Goal: Transaction & Acquisition: Purchase product/service

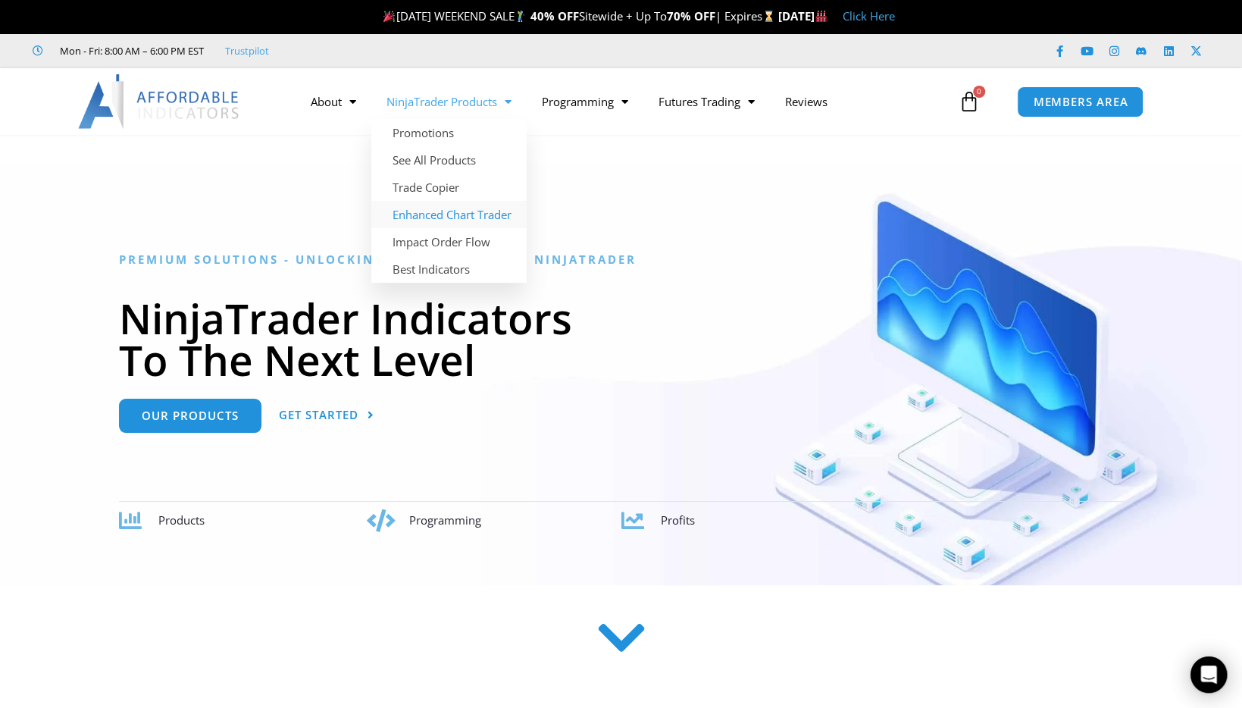
click at [463, 211] on link "Enhanced Chart Trader" at bounding box center [448, 214] width 155 height 27
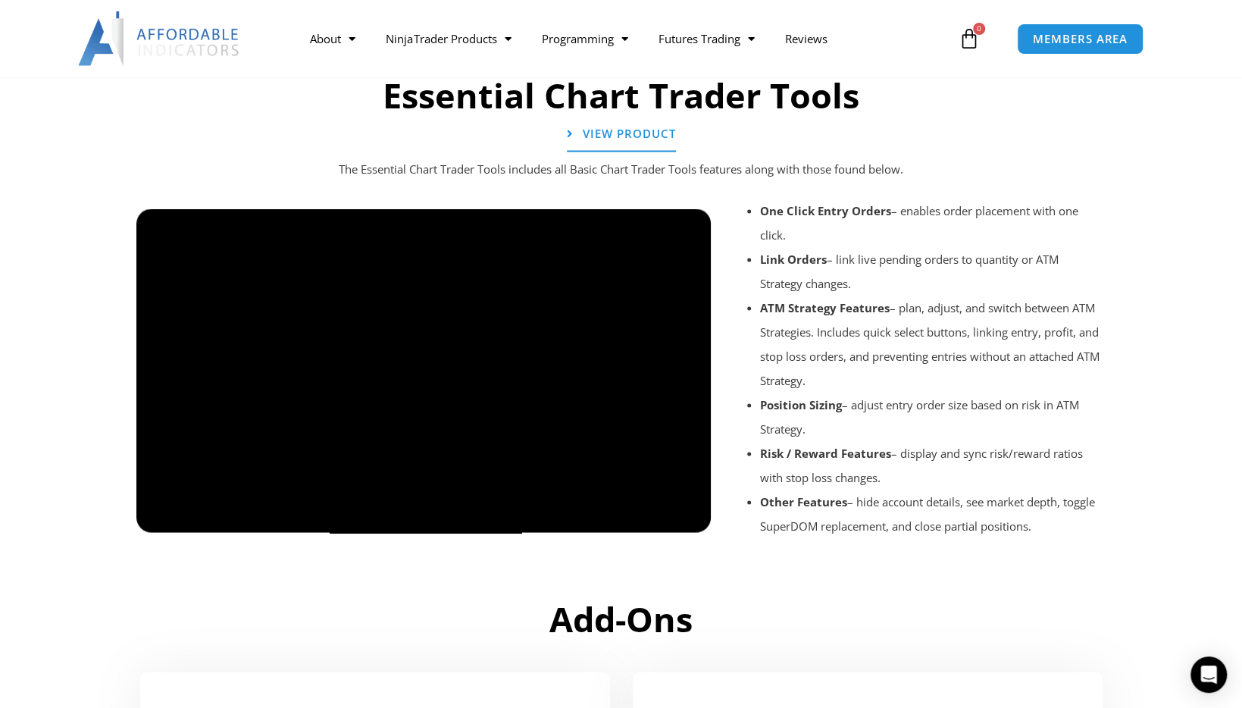
scroll to position [1667, 0]
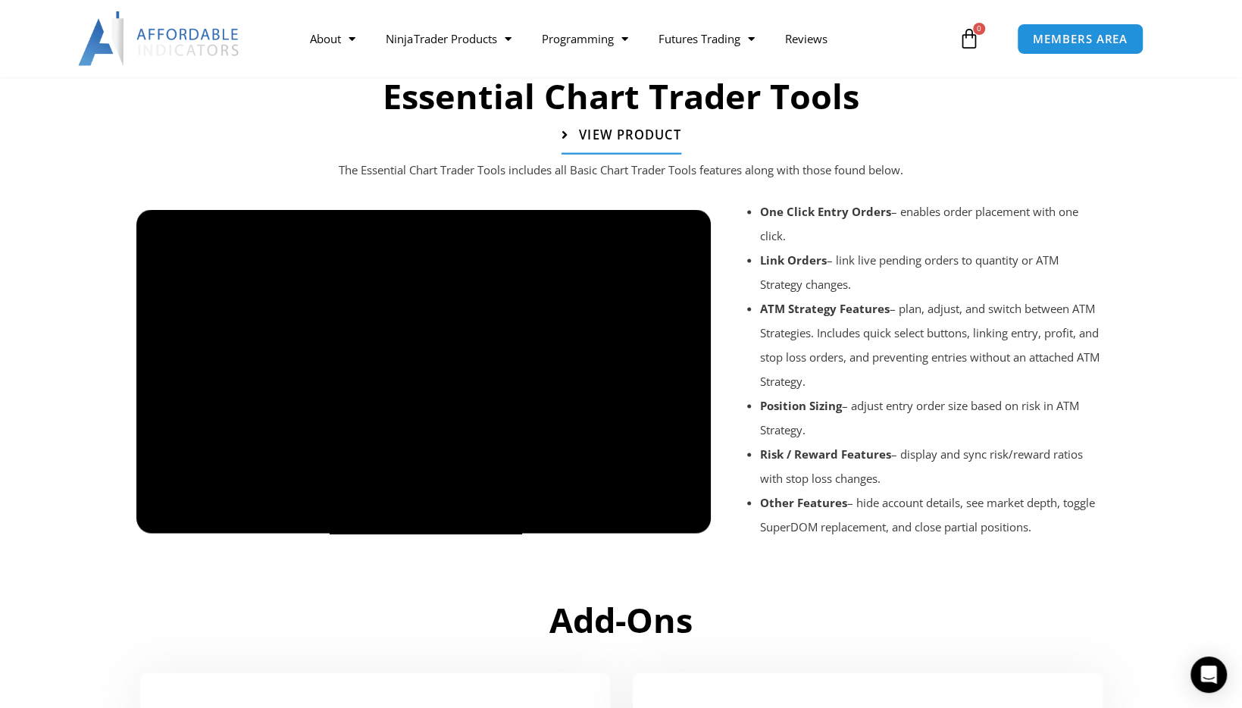
click at [635, 133] on span "View Product" at bounding box center [629, 134] width 102 height 13
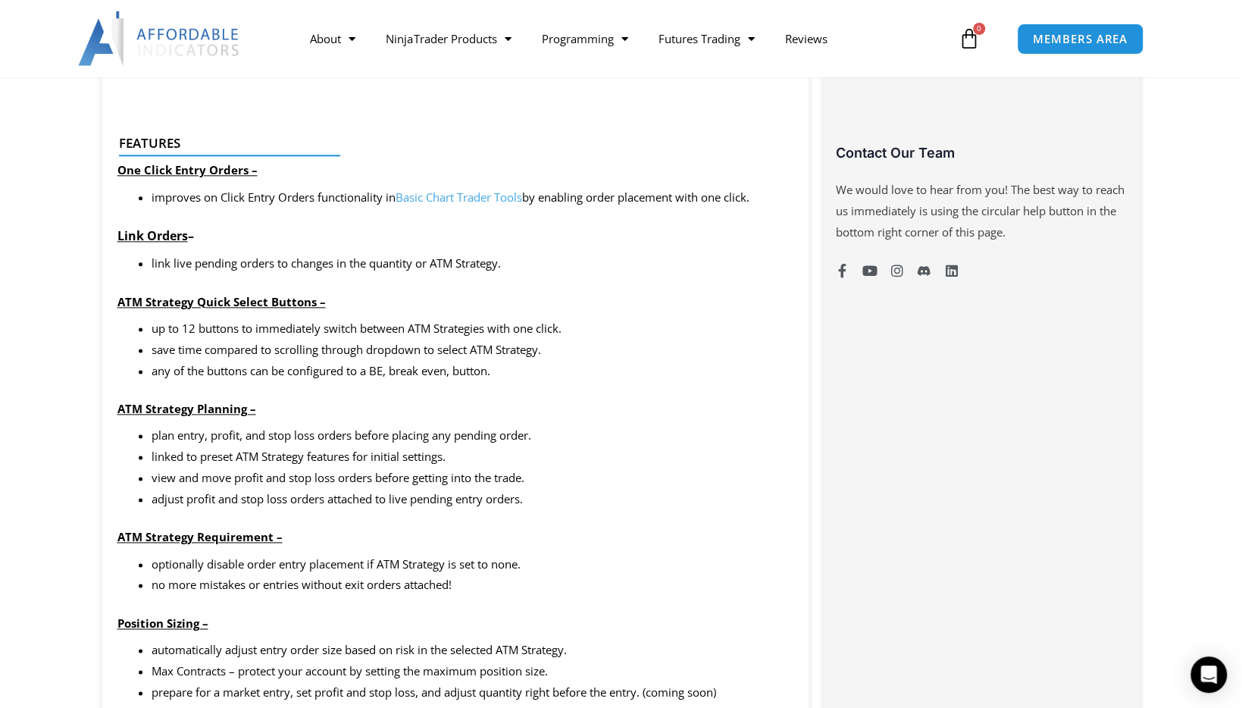
scroll to position [1137, 0]
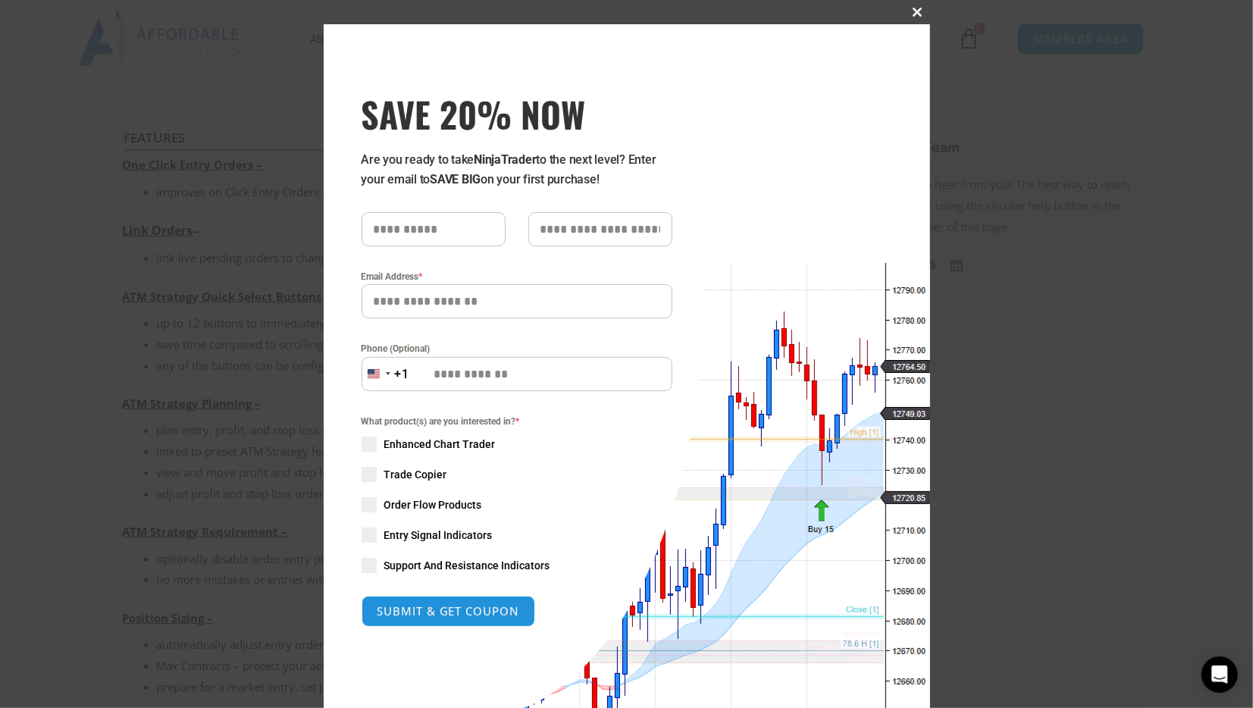
click at [912, 11] on span at bounding box center [918, 12] width 24 height 9
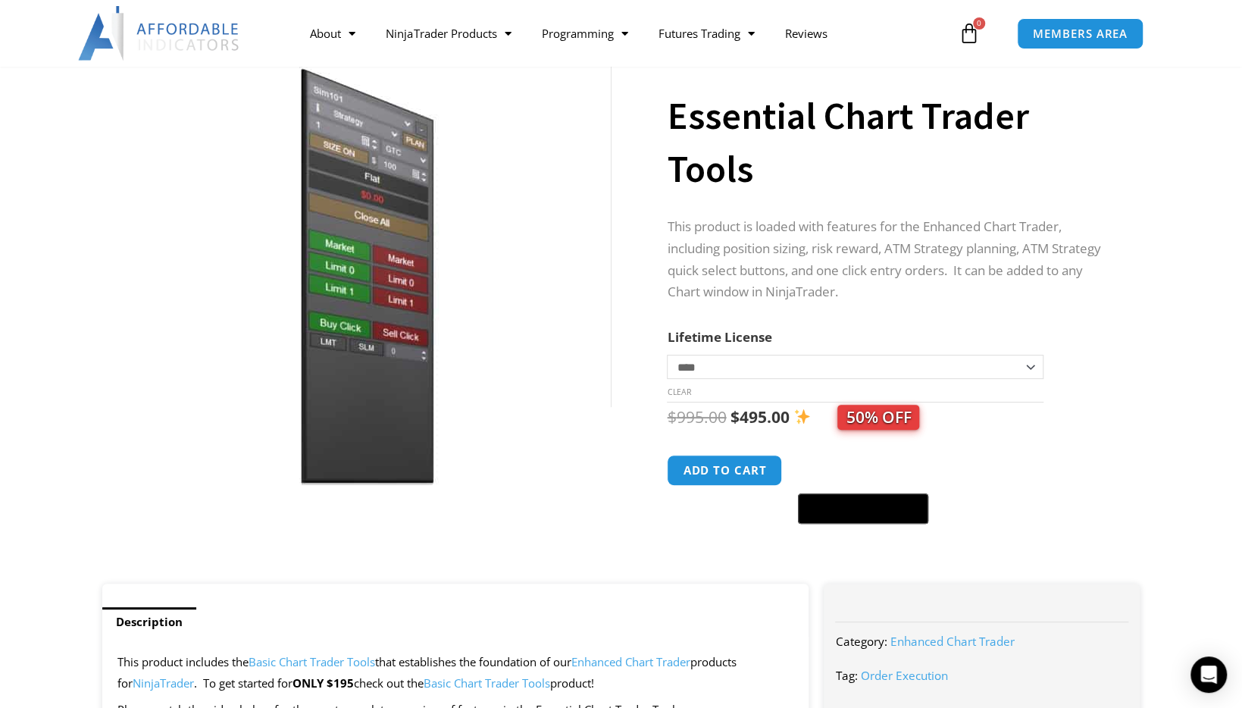
scroll to position [76, 0]
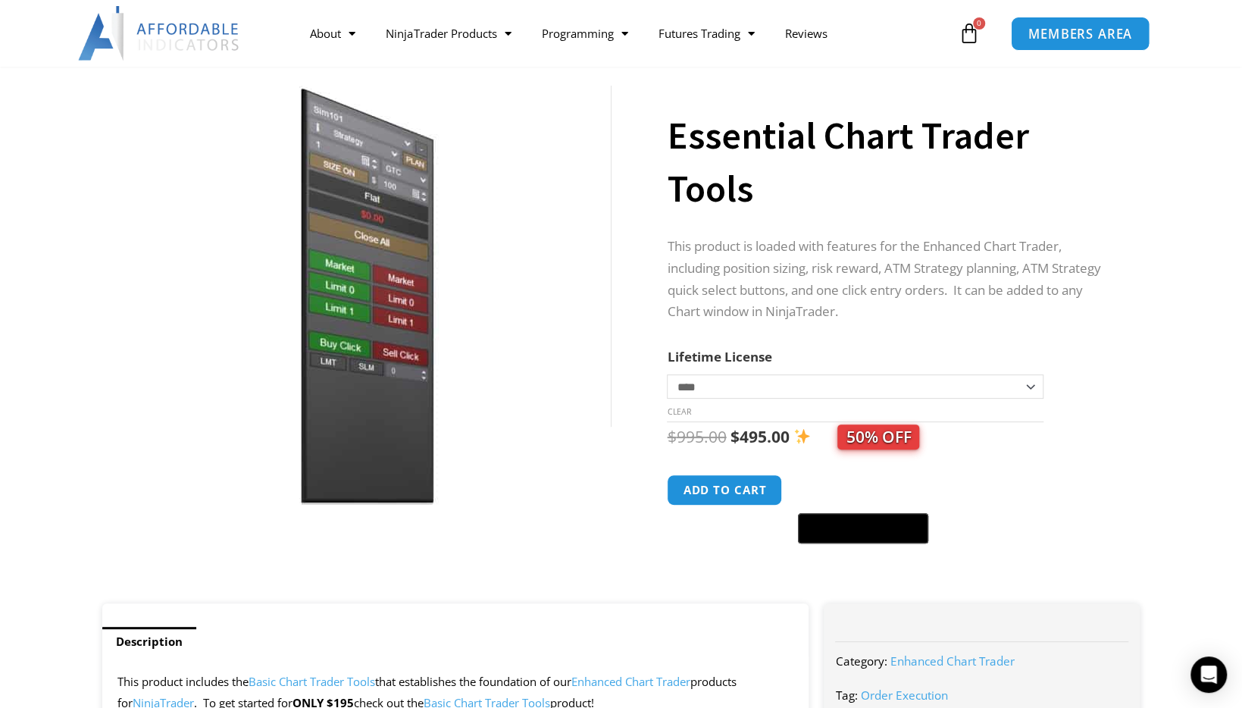
click at [1078, 29] on span "MEMBERS AREA" at bounding box center [1080, 33] width 104 height 13
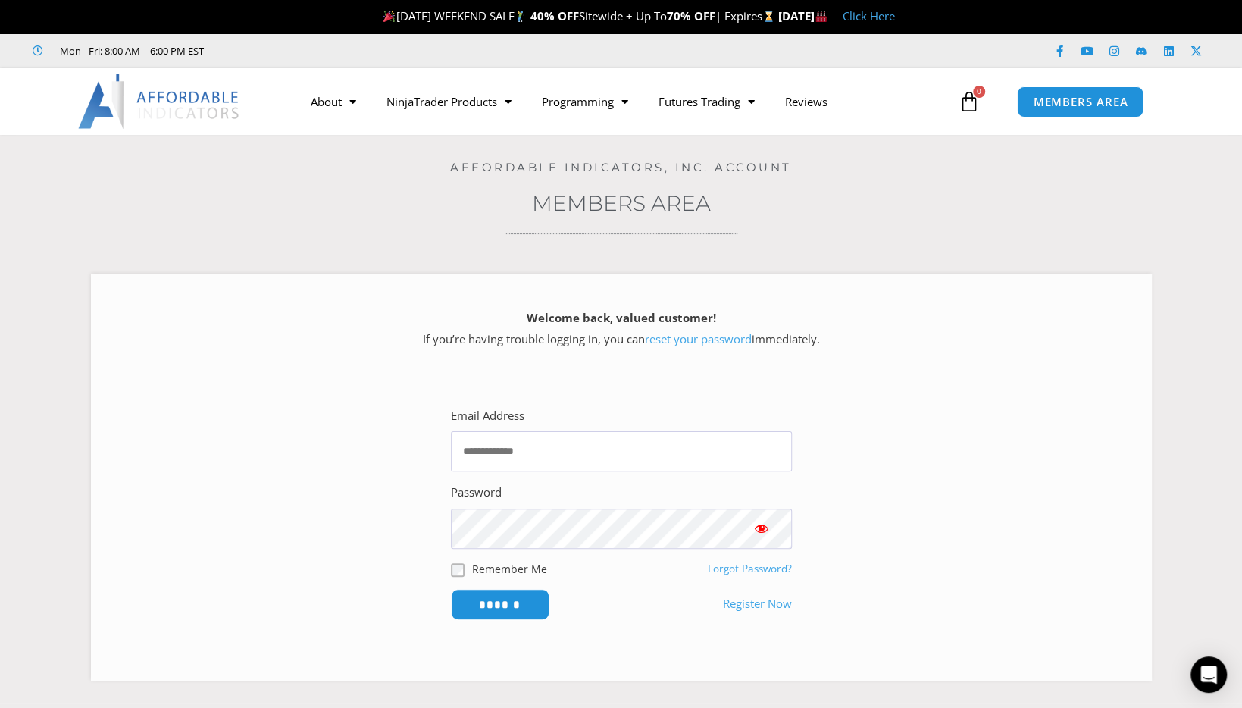
type input "**********"
click at [495, 603] on input "******" at bounding box center [500, 604] width 104 height 33
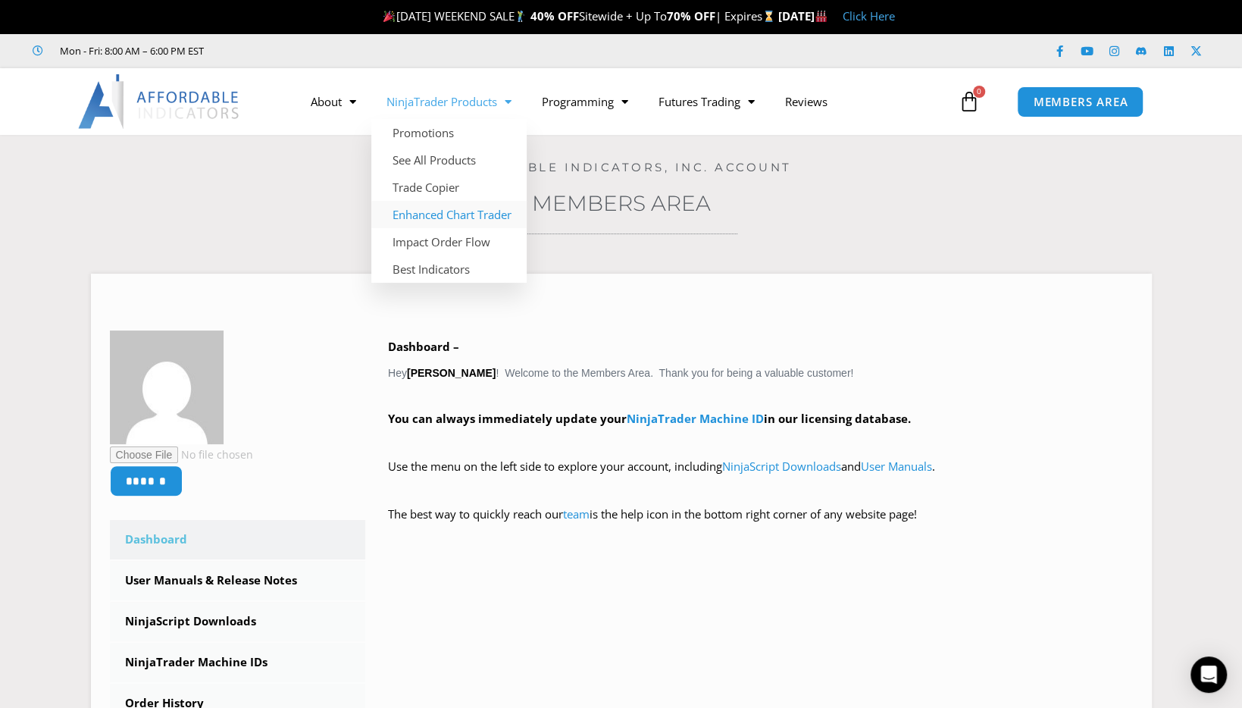
click at [488, 211] on link "Enhanced Chart Trader" at bounding box center [448, 214] width 155 height 27
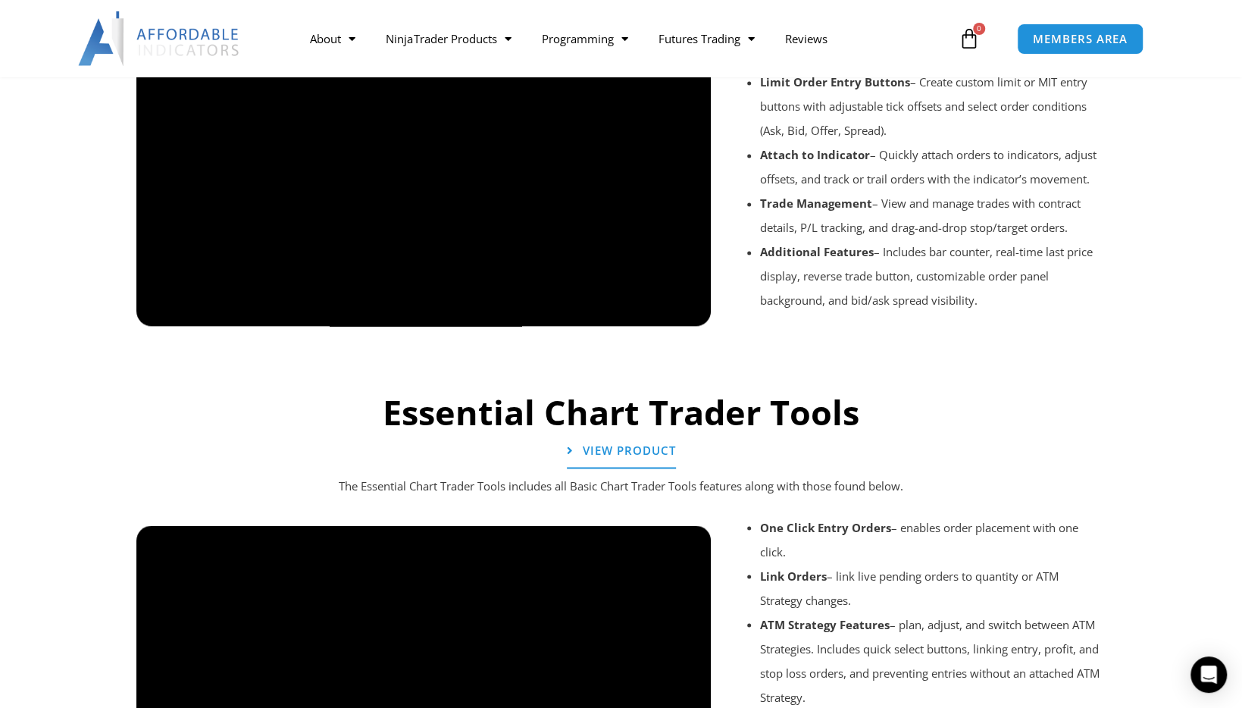
scroll to position [1364, 0]
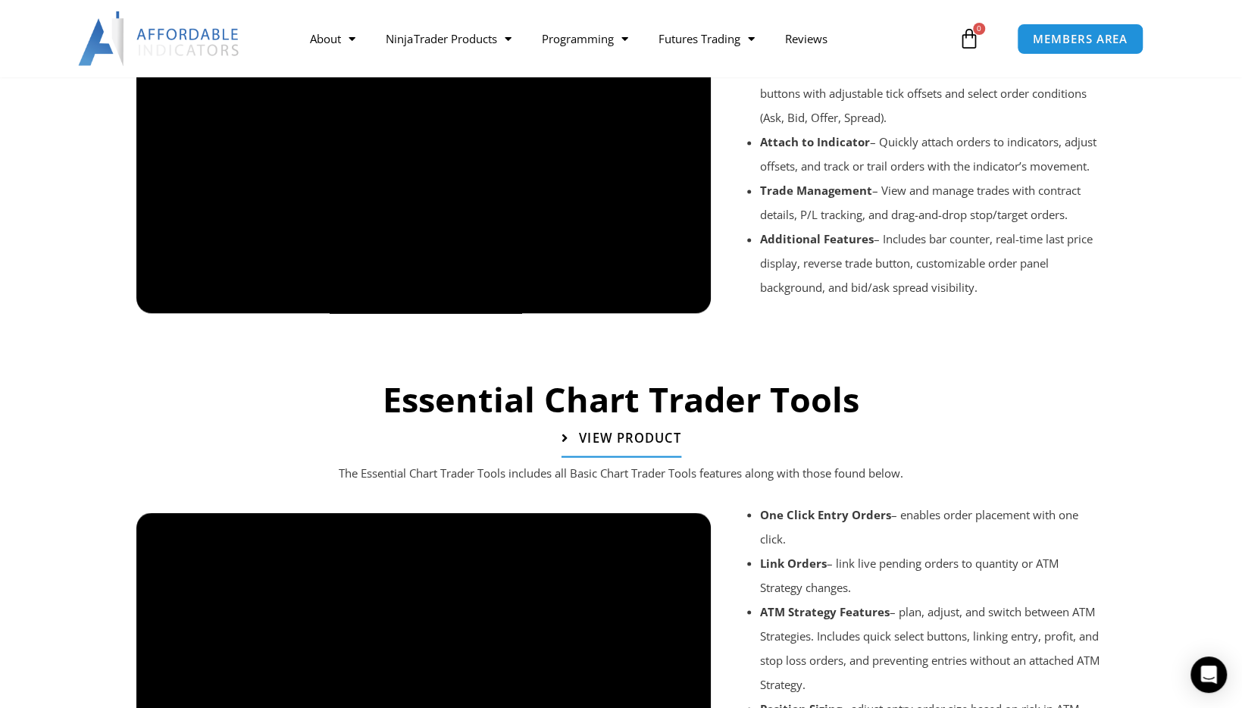
click at [623, 437] on span "View Product" at bounding box center [629, 437] width 102 height 13
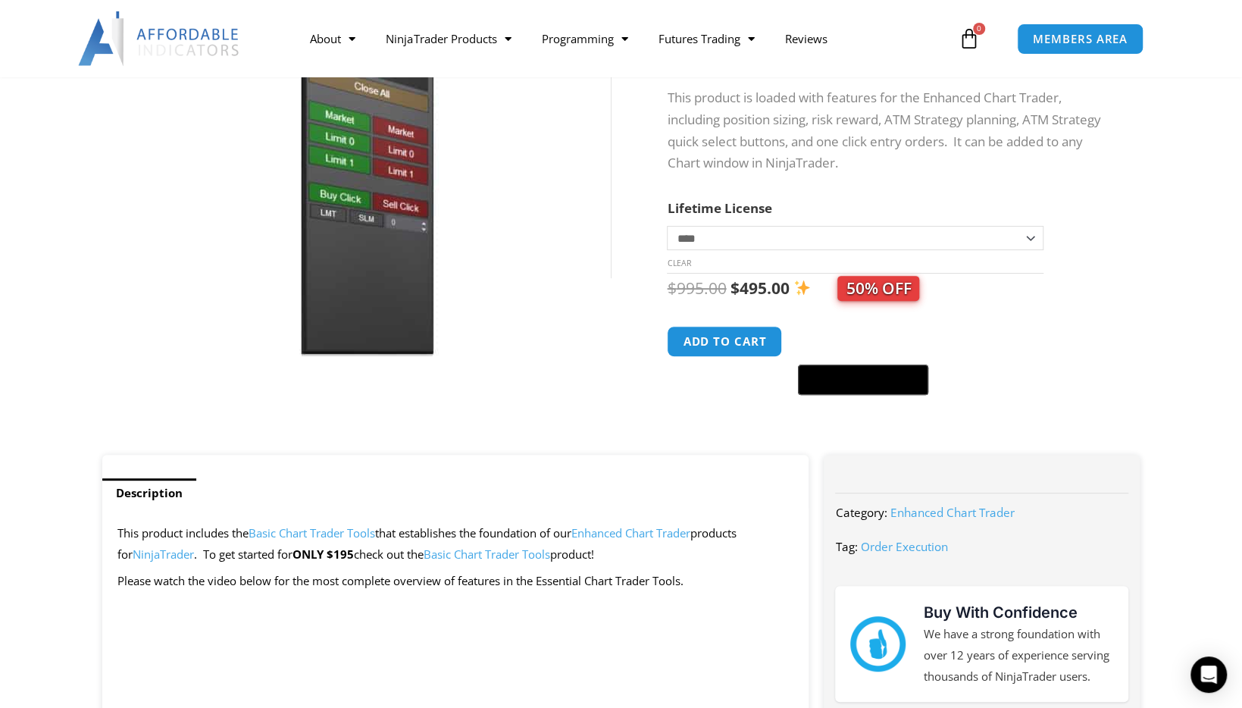
scroll to position [227, 0]
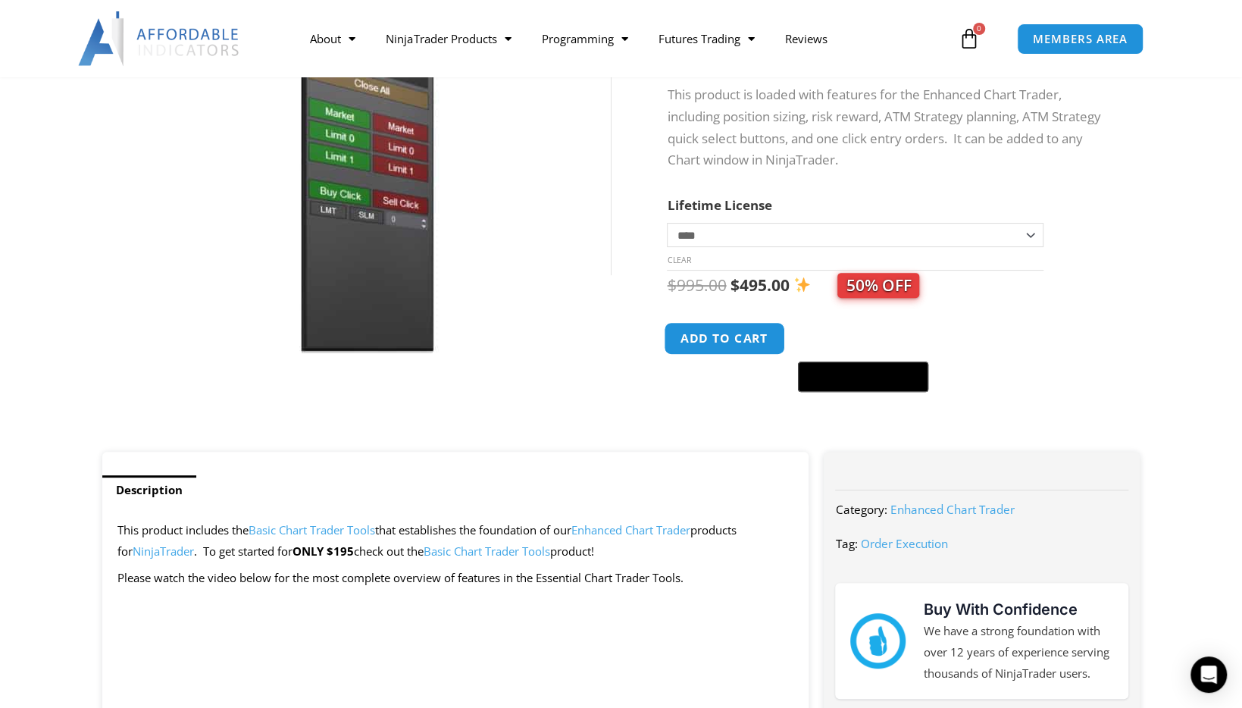
click at [729, 341] on button "Add to cart" at bounding box center [725, 338] width 121 height 33
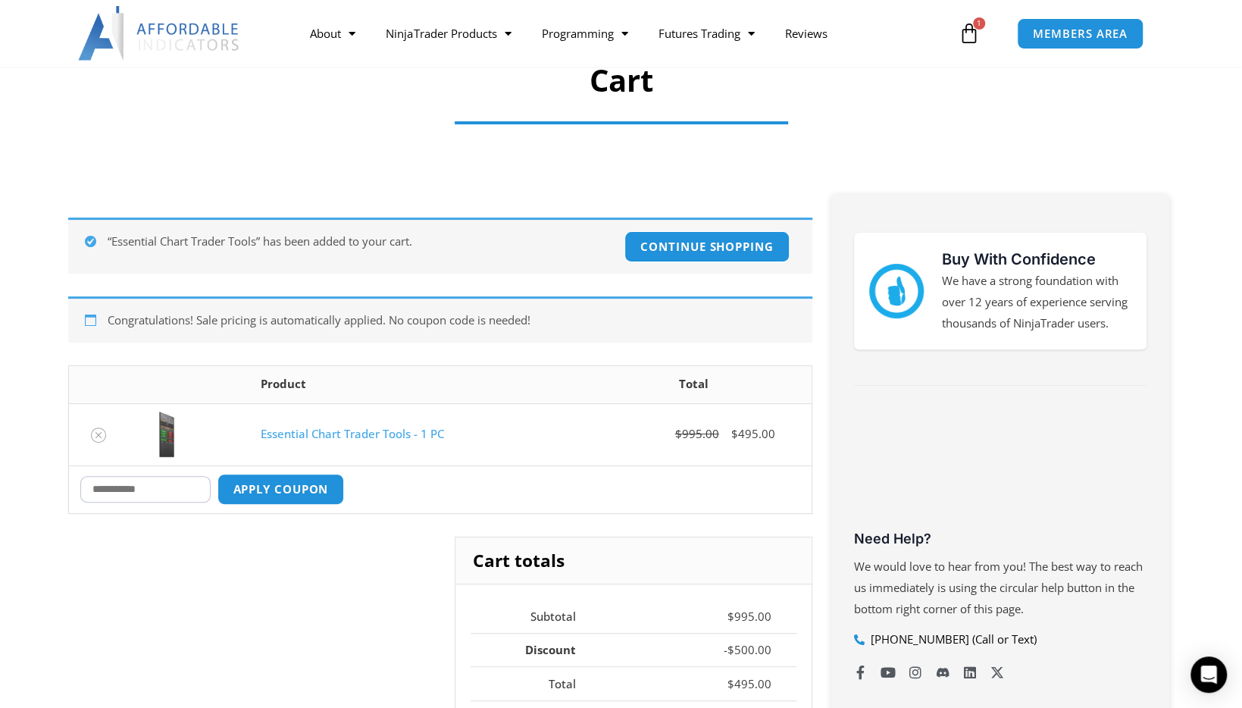
scroll to position [76, 0]
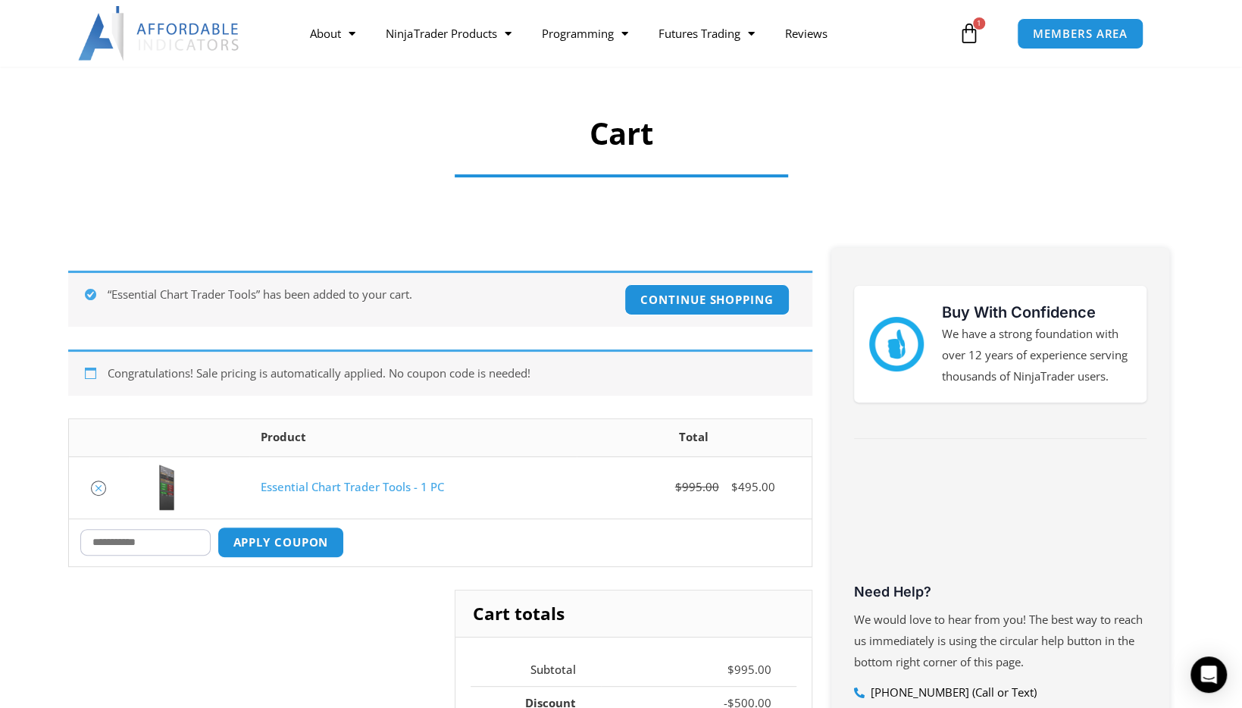
click at [100, 484] on icon "Remove Essential Chart Trader Tools - 1 PC from cart" at bounding box center [98, 488] width 11 height 11
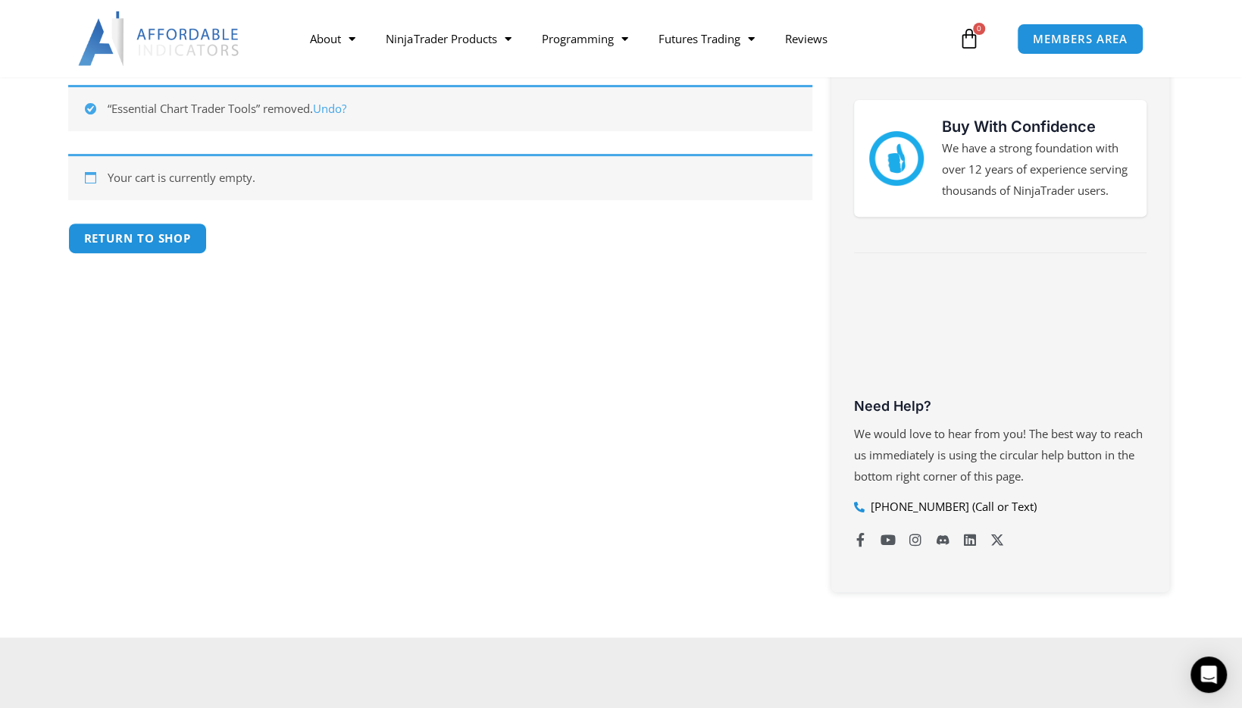
scroll to position [270, 0]
